Goal: Task Accomplishment & Management: Complete application form

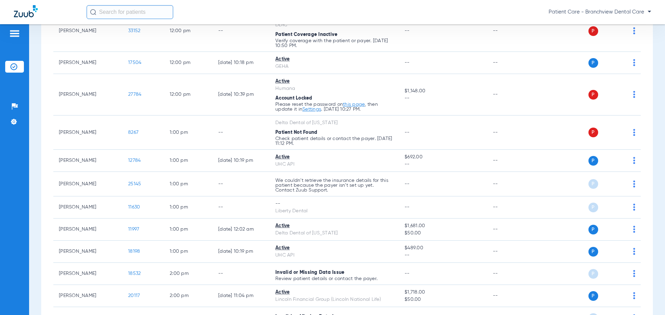
scroll to position [1247, 0]
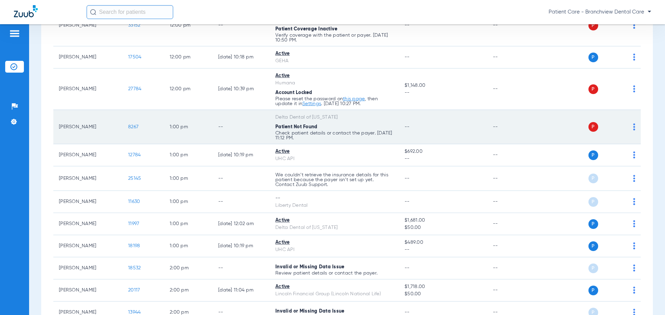
click at [132, 125] on span "8267" at bounding box center [133, 127] width 10 height 5
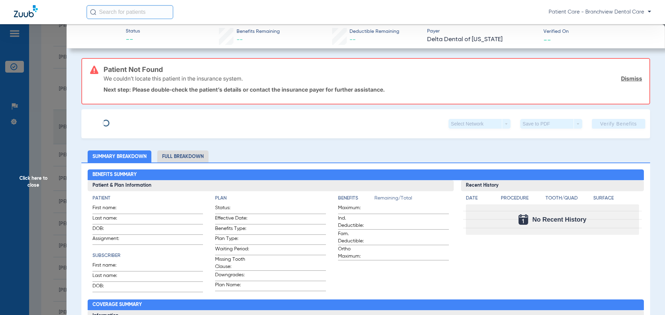
type input "Crystal"
type input "[PERSON_NAME]"
type input "[DATE]"
type input "178512"
type input "06101001"
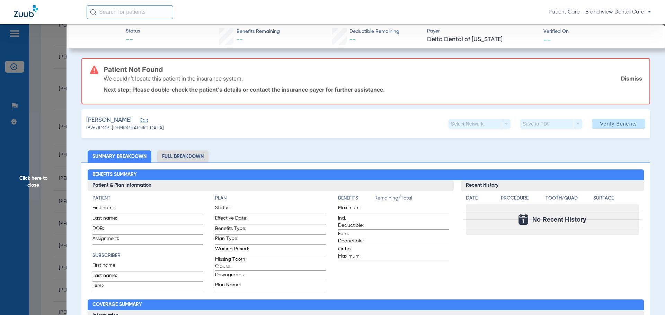
click at [145, 122] on span "Edit" at bounding box center [143, 121] width 6 height 7
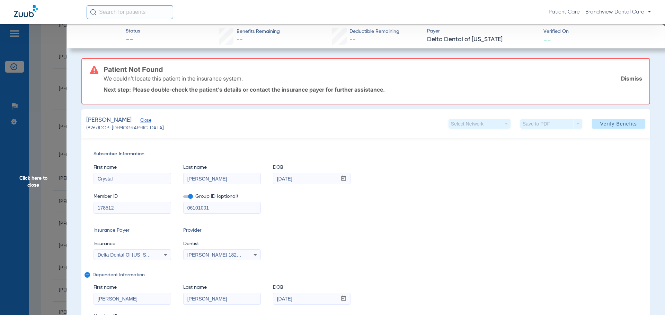
click at [97, 205] on input "178512" at bounding box center [132, 208] width 77 height 11
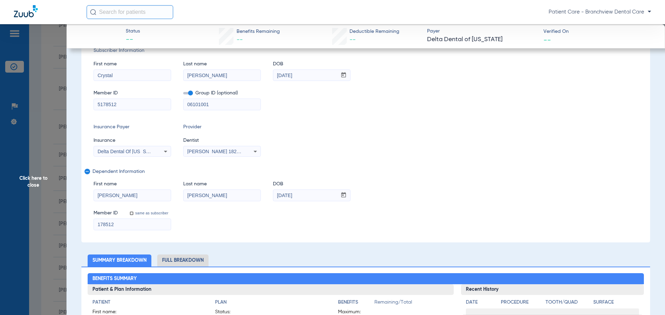
scroll to position [104, 0]
type input "5178512"
click at [96, 224] on input "178512" at bounding box center [132, 224] width 77 height 11
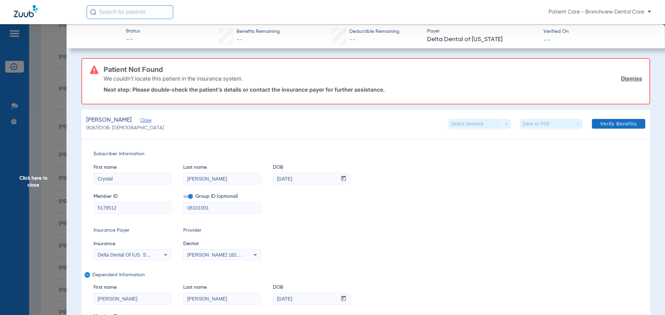
type input "5178512"
click at [617, 124] on span "Verify Benefits" at bounding box center [618, 124] width 37 height 6
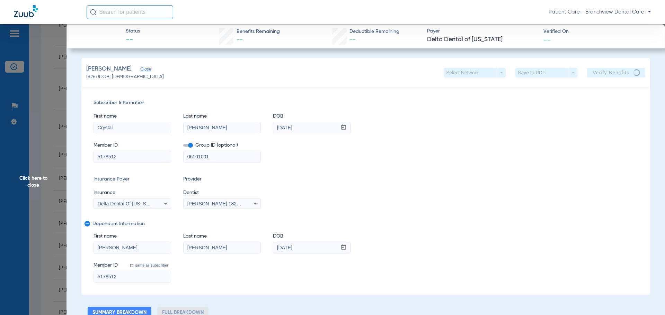
click at [28, 182] on span "Click here to close" at bounding box center [33, 181] width 66 height 315
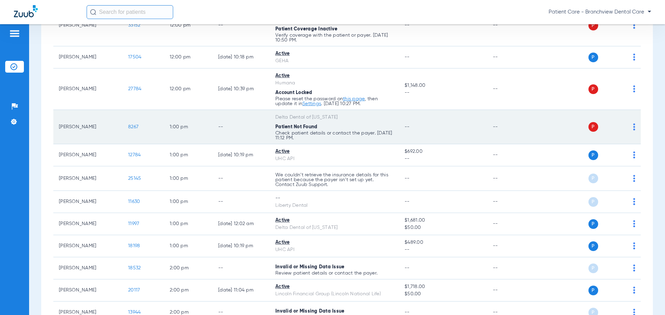
click at [626, 126] on div "P S" at bounding box center [584, 127] width 101 height 10
click at [633, 126] on img at bounding box center [634, 127] width 2 height 7
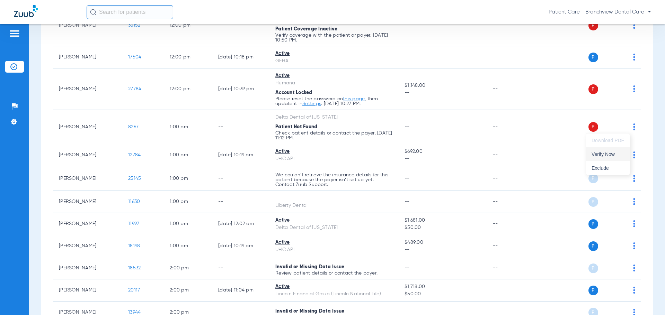
click at [602, 151] on button "Verify Now" at bounding box center [608, 155] width 44 height 14
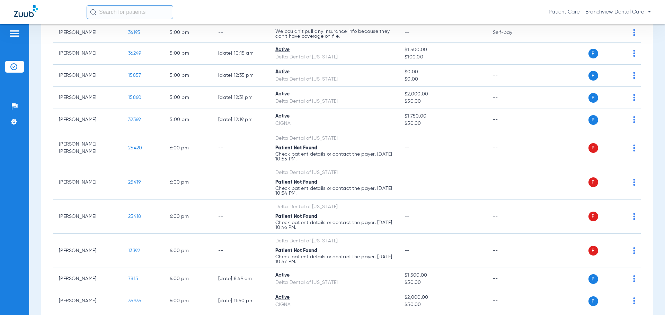
scroll to position [2078, 0]
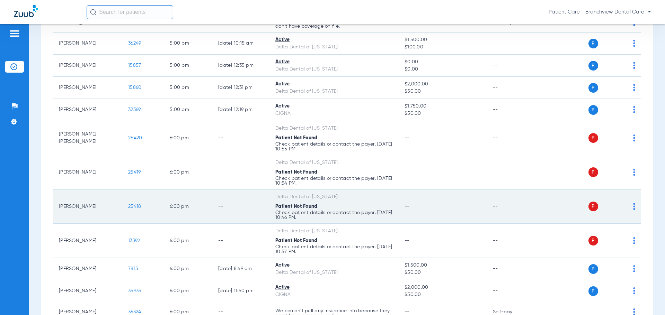
click at [131, 206] on span "25418" at bounding box center [134, 206] width 13 height 5
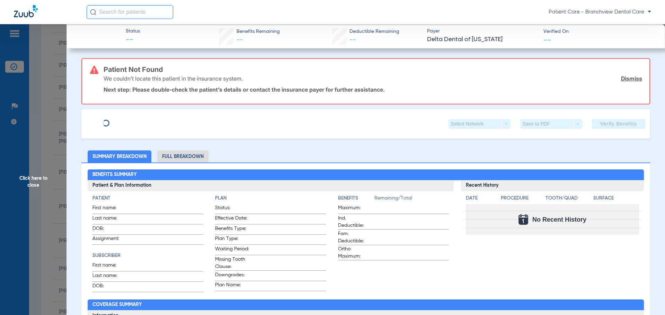
type input "[PERSON_NAME]"
type input "[DATE]"
type input "905051045"
type input "06100001"
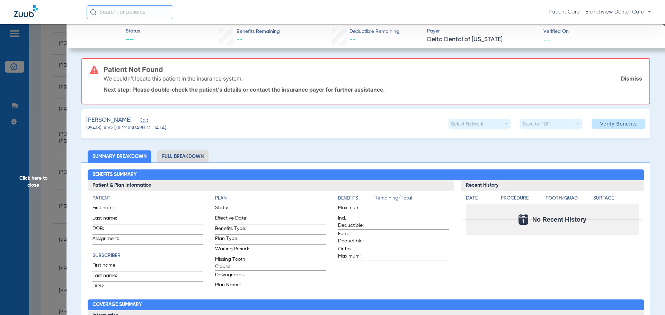
click at [140, 122] on span "Edit" at bounding box center [143, 121] width 6 height 7
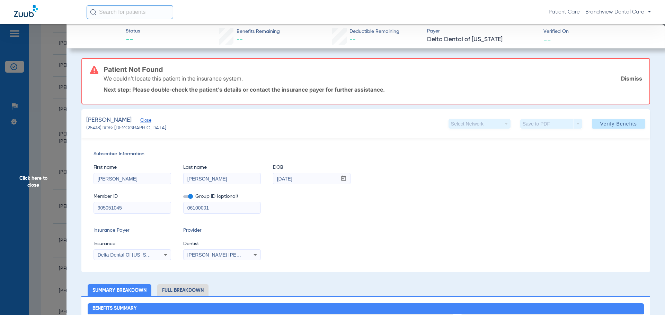
click at [125, 208] on input "905051045" at bounding box center [132, 208] width 77 height 11
drag, startPoint x: 125, startPoint y: 208, endPoint x: 37, endPoint y: 209, distance: 88.7
paste input "5571352"
type input "5571352"
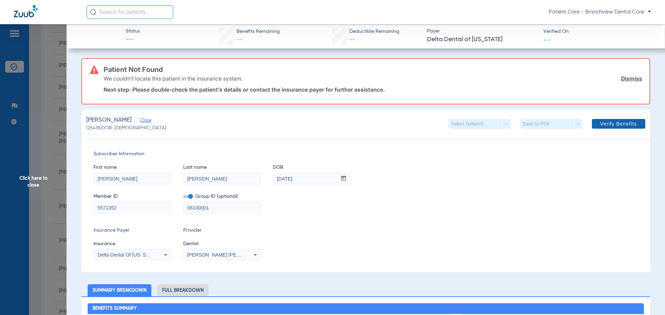
click at [613, 123] on span "Verify Benefits" at bounding box center [618, 124] width 37 height 6
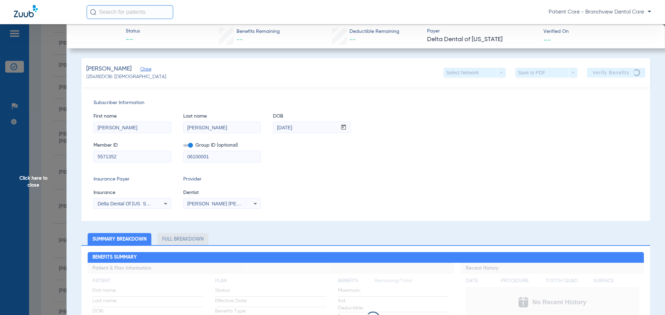
click at [37, 183] on span "Click here to close" at bounding box center [33, 181] width 66 height 315
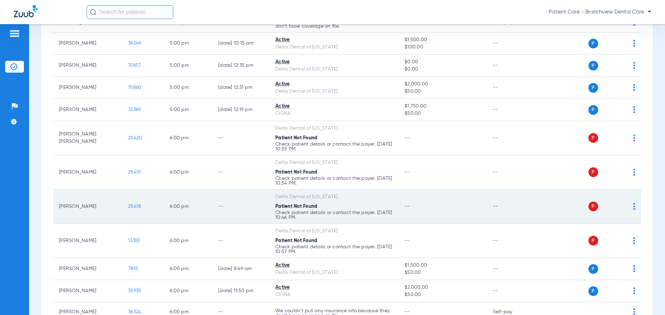
click at [633, 209] on img at bounding box center [634, 206] width 2 height 7
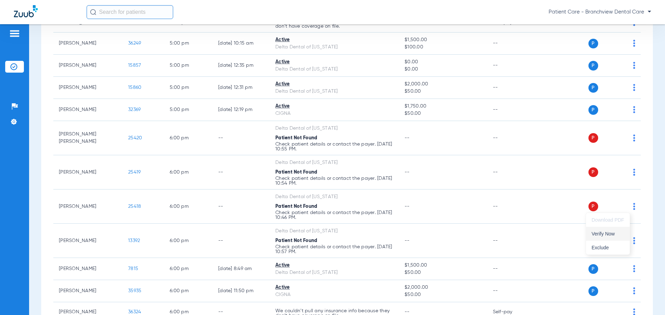
click at [604, 232] on span "Verify Now" at bounding box center [607, 234] width 33 height 5
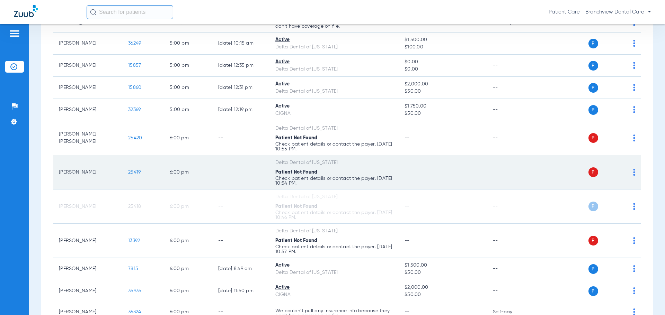
click at [139, 173] on span "25419" at bounding box center [134, 172] width 12 height 5
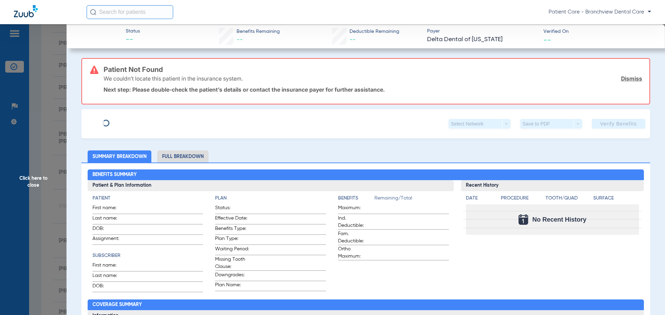
type input "[PERSON_NAME]"
type input "[DATE]"
type input "905051045"
type input "06100001"
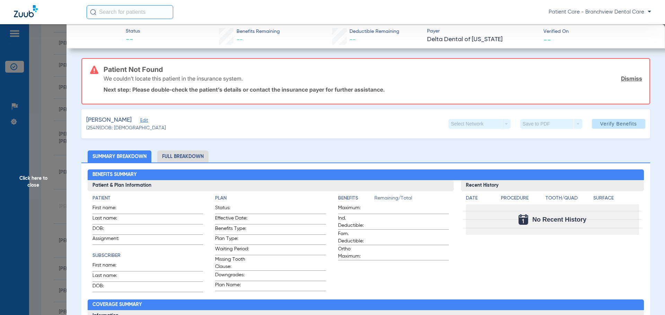
click at [145, 122] on span "Edit" at bounding box center [143, 121] width 6 height 7
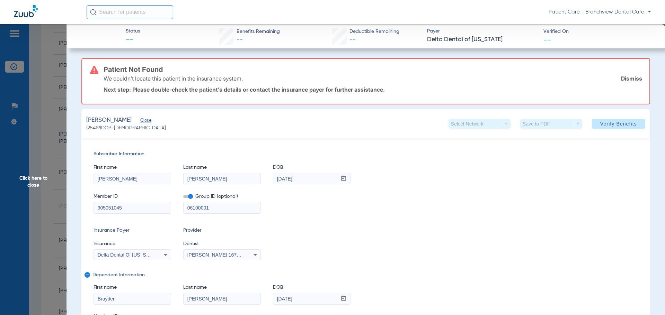
drag, startPoint x: 126, startPoint y: 208, endPoint x: 62, endPoint y: 213, distance: 64.6
paste input "5571352"
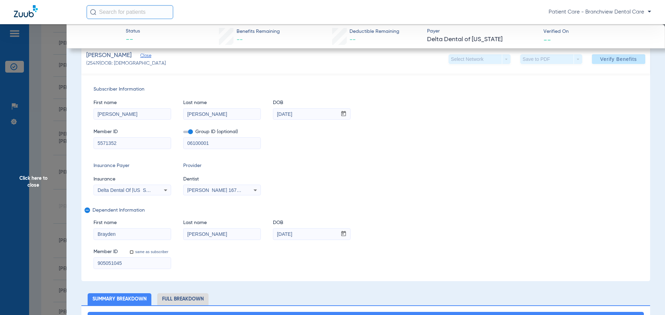
scroll to position [69, 0]
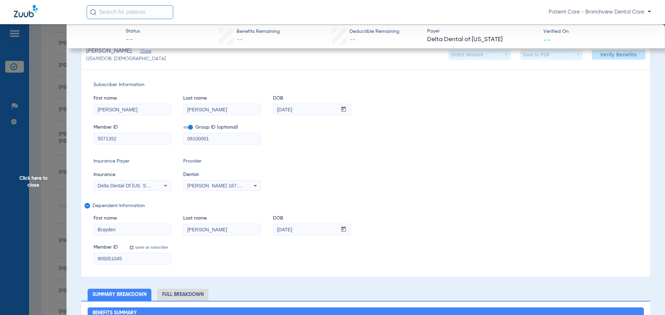
type input "5571352"
drag, startPoint x: 136, startPoint y: 262, endPoint x: 37, endPoint y: 265, distance: 99.1
paste input "5571352"
type input "5571352"
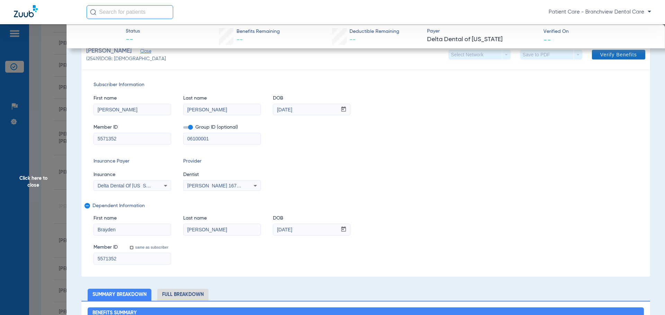
click at [625, 58] on span at bounding box center [618, 54] width 53 height 17
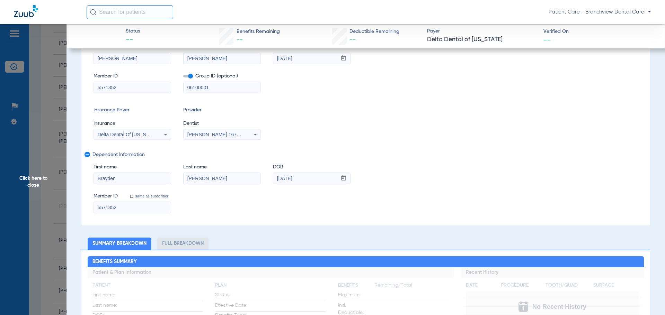
scroll to position [18, 0]
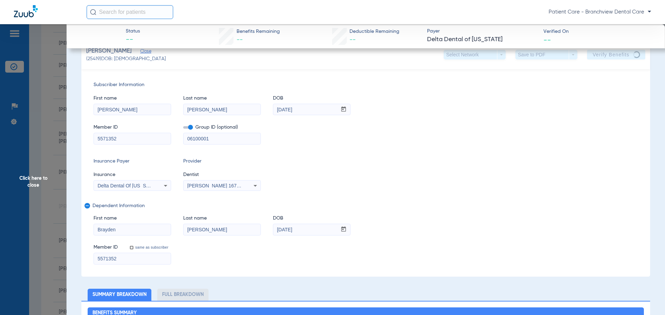
click at [31, 188] on span "Click here to close" at bounding box center [33, 181] width 66 height 315
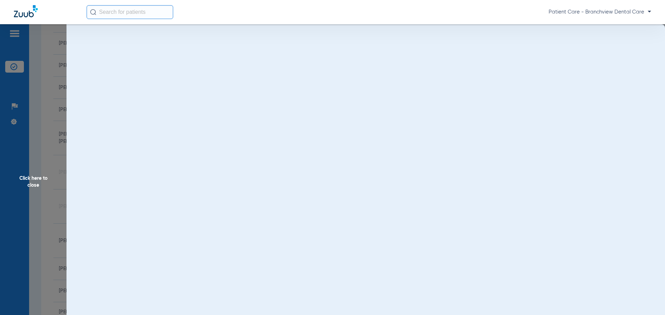
scroll to position [0, 0]
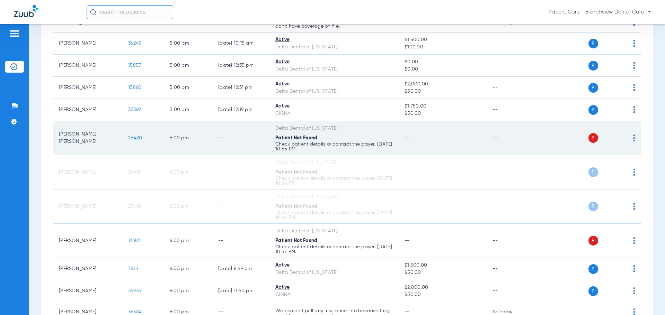
click at [136, 137] on span "25420" at bounding box center [135, 138] width 14 height 5
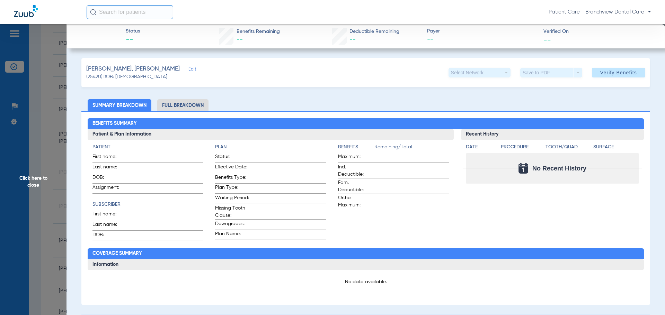
click at [33, 184] on span "Click here to close" at bounding box center [33, 181] width 66 height 315
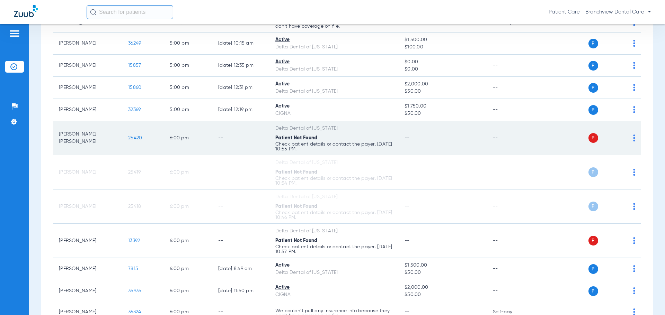
click at [631, 139] on td "P S" at bounding box center [587, 138] width 107 height 34
click at [633, 139] on img at bounding box center [634, 138] width 2 height 7
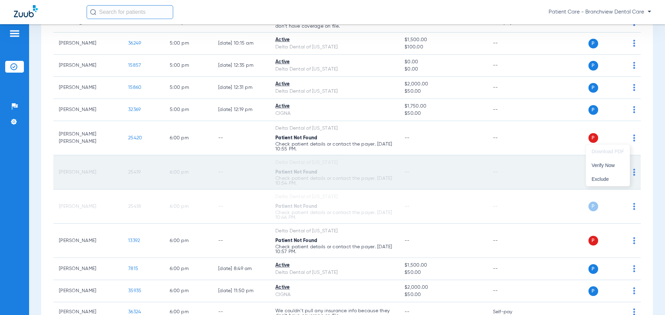
click at [604, 159] on button "Verify Now" at bounding box center [608, 166] width 44 height 14
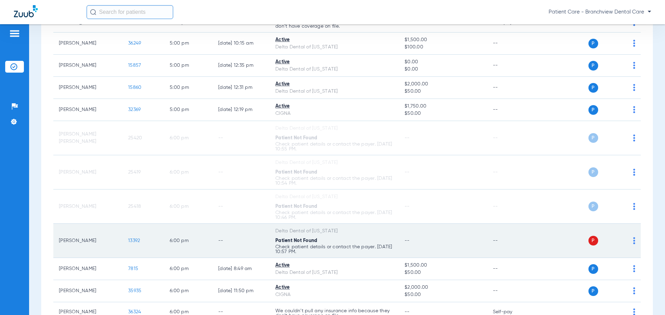
click at [135, 242] on span "13392" at bounding box center [134, 241] width 12 height 5
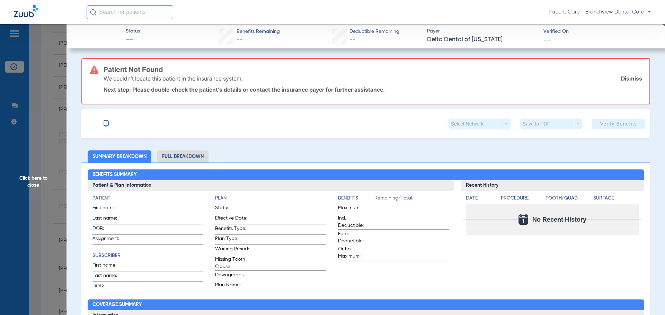
type input "Tia"
type input "Bonds"
type input "[DATE]"
type input "664729"
type input "06101001"
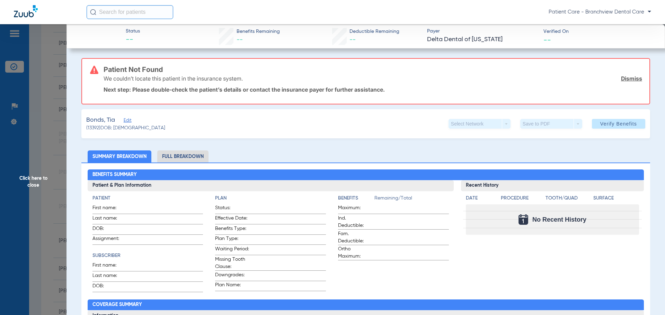
click at [128, 121] on span "Edit" at bounding box center [127, 121] width 6 height 7
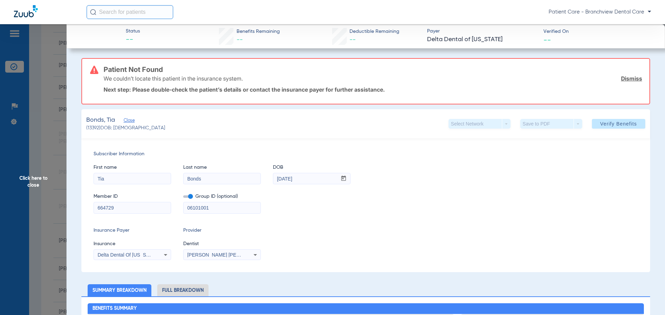
click at [96, 209] on input "664729" at bounding box center [132, 208] width 77 height 11
type input "5664729"
click at [614, 119] on span at bounding box center [618, 124] width 53 height 17
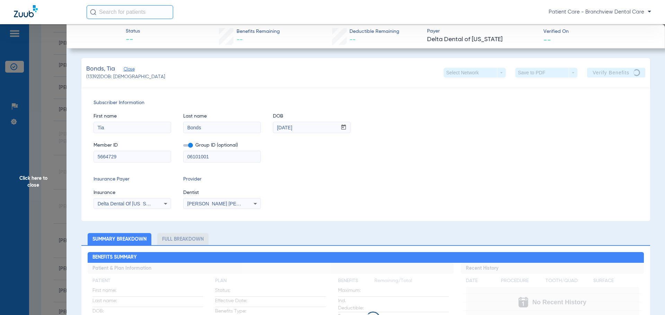
click at [54, 182] on span "Click here to close" at bounding box center [33, 181] width 66 height 315
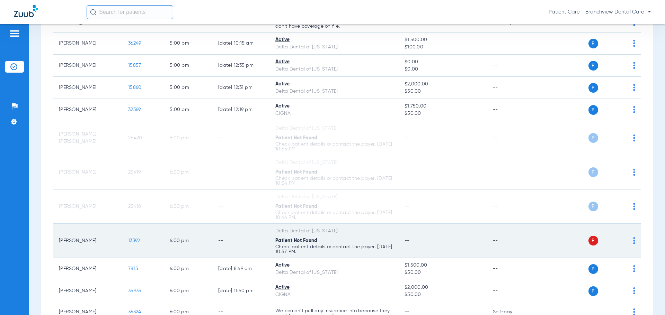
click at [633, 242] on img at bounding box center [634, 241] width 2 height 7
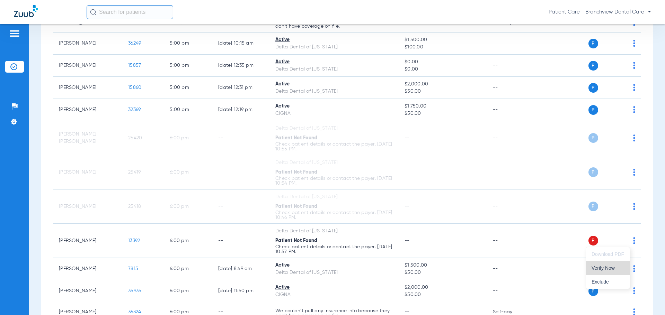
click at [600, 267] on span "Verify Now" at bounding box center [607, 268] width 33 height 5
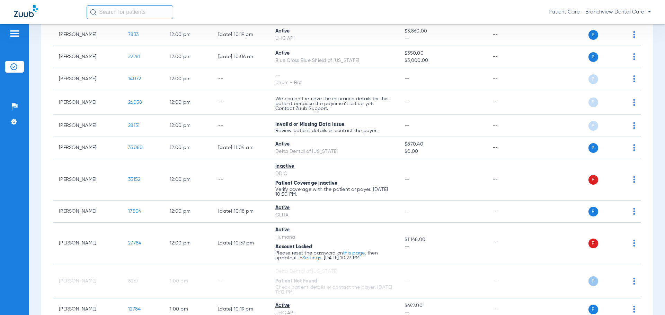
scroll to position [1110, 0]
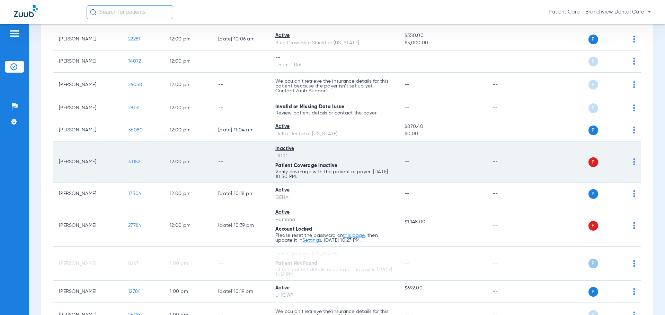
click at [135, 160] on span "33152" at bounding box center [134, 162] width 12 height 5
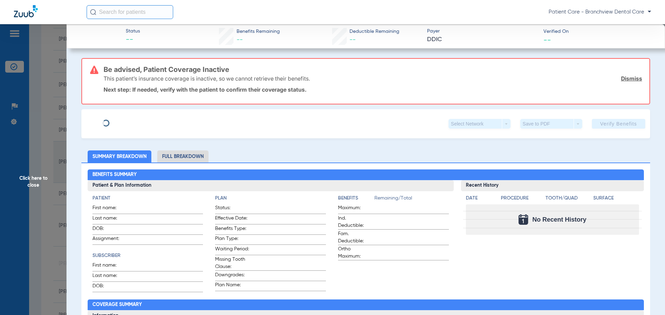
type input "[PERSON_NAME]"
type input "[DATE]"
type input "121978774002"
type input "2140000018"
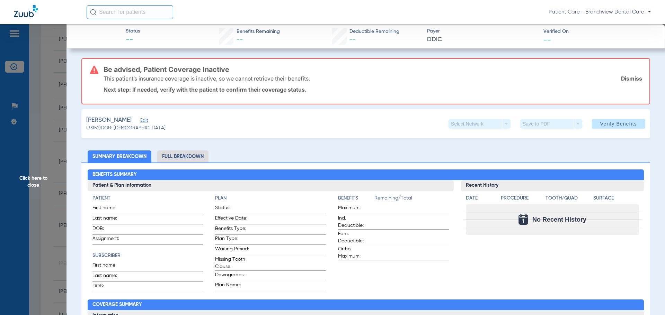
click at [146, 124] on span "Edit" at bounding box center [143, 121] width 6 height 7
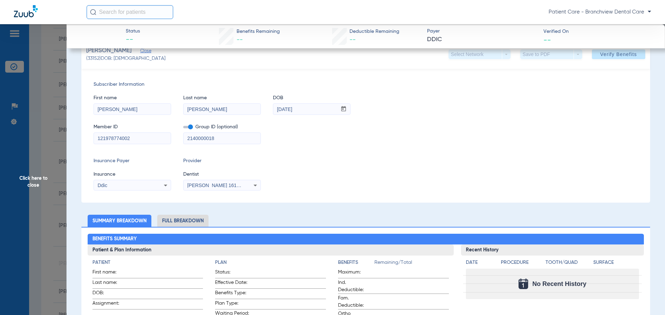
scroll to position [69, 0]
click at [29, 180] on span "Click here to close" at bounding box center [33, 181] width 66 height 315
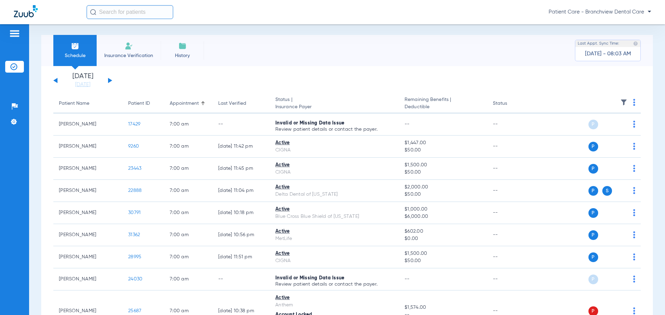
scroll to position [0, 0]
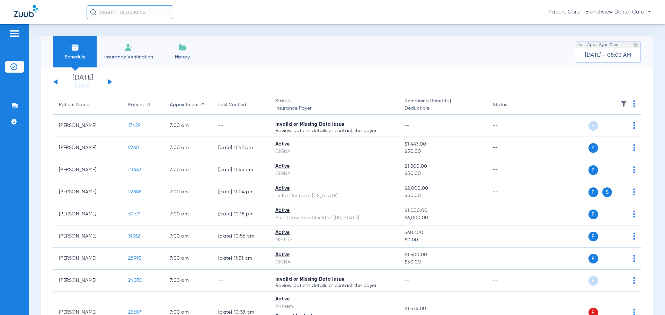
click at [108, 83] on button at bounding box center [110, 81] width 4 height 5
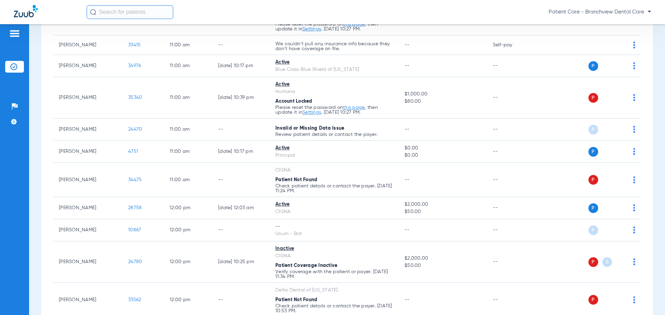
scroll to position [1177, 0]
